Goal: Transaction & Acquisition: Purchase product/service

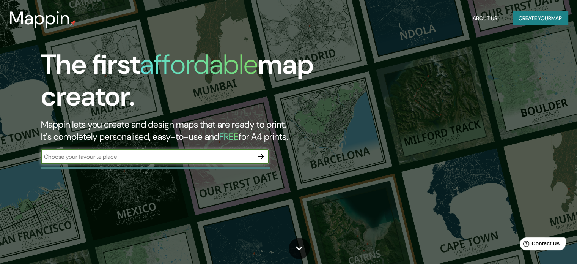
click at [191, 153] on input "text" at bounding box center [147, 156] width 212 height 9
click at [263, 156] on icon "button" at bounding box center [261, 156] width 6 height 6
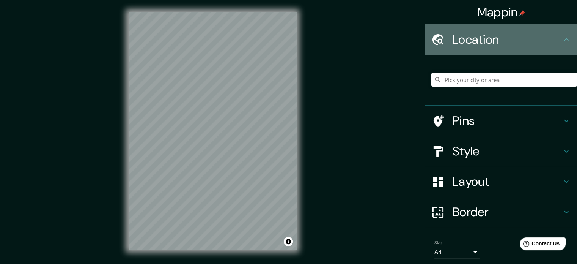
click at [497, 40] on h4 "Location" at bounding box center [507, 39] width 109 height 15
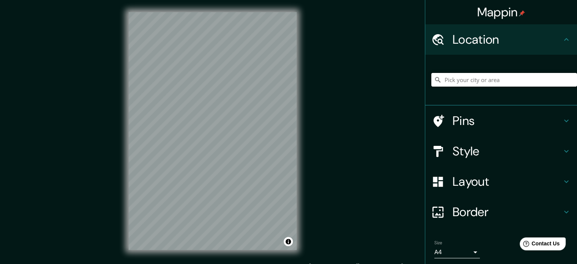
click at [483, 82] on input "Pick your city or area" at bounding box center [504, 80] width 146 height 14
type input "Calle Alfredo Lapoint, Chiclayo, Departamento de Lambayeque, Perú"
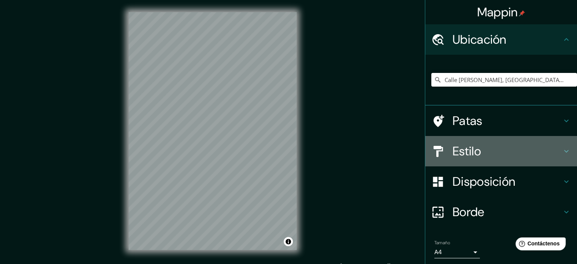
click at [494, 155] on h4 "Estilo" at bounding box center [507, 150] width 109 height 15
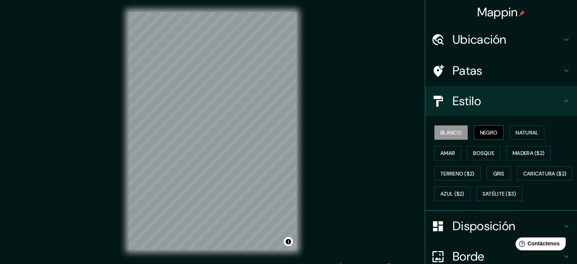
click at [484, 134] on font "Negro" at bounding box center [489, 132] width 18 height 7
click at [474, 151] on font "Bosque" at bounding box center [483, 152] width 21 height 7
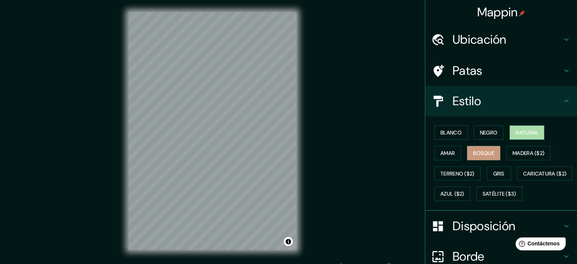
click at [518, 134] on font "Natural" at bounding box center [527, 132] width 23 height 7
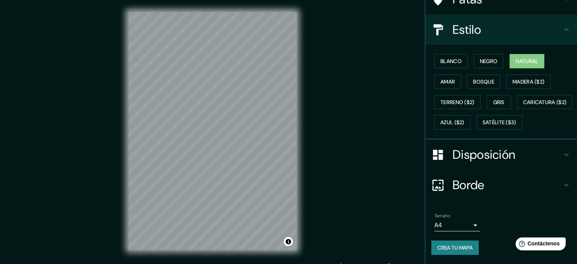
click at [469, 157] on font "Disposición" at bounding box center [484, 154] width 63 height 16
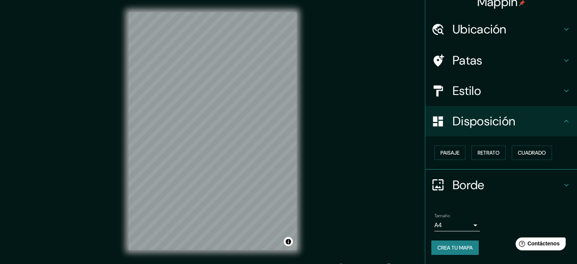
scroll to position [9, 0]
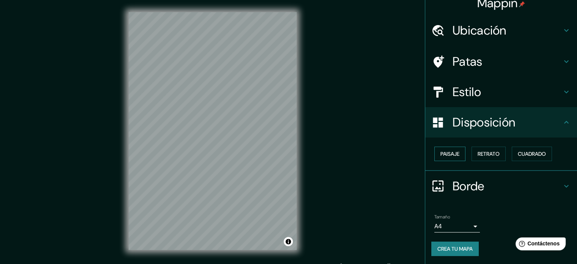
click at [451, 151] on font "Paisaje" at bounding box center [449, 153] width 19 height 7
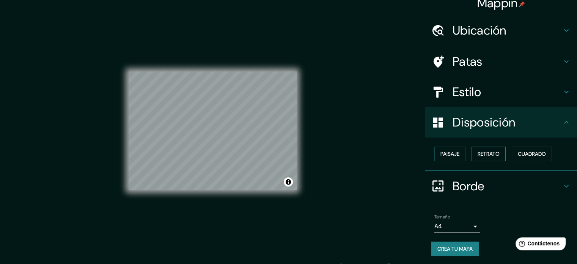
click at [481, 151] on font "Retrato" at bounding box center [489, 153] width 22 height 7
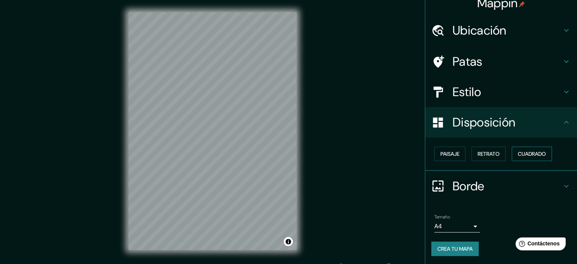
click at [519, 147] on button "Cuadrado" at bounding box center [532, 153] width 40 height 14
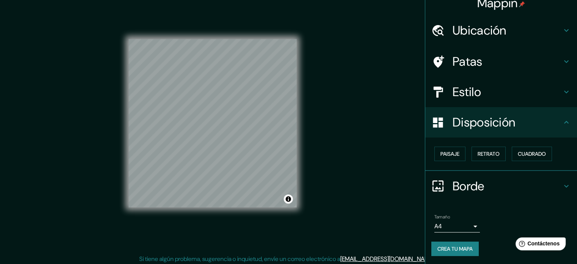
scroll to position [10, 0]
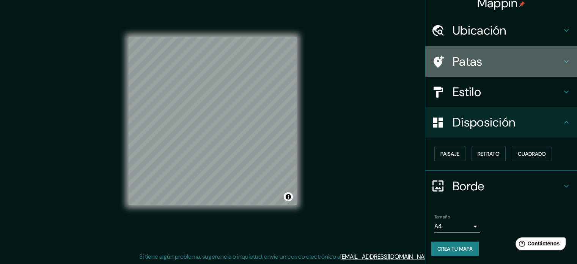
click at [483, 54] on h4 "Patas" at bounding box center [507, 61] width 109 height 15
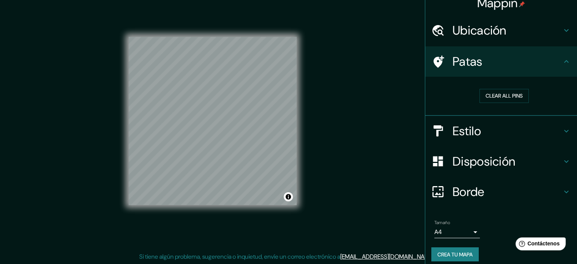
click at [479, 138] on h4 "Estilo" at bounding box center [507, 130] width 109 height 15
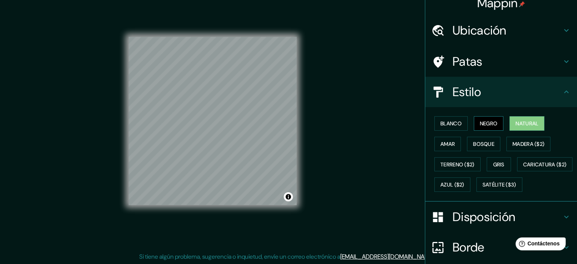
click at [486, 127] on font "Negro" at bounding box center [489, 123] width 18 height 10
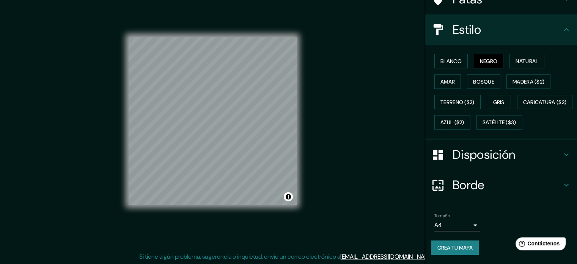
scroll to position [90, 0]
